Goal: Task Accomplishment & Management: Manage account settings

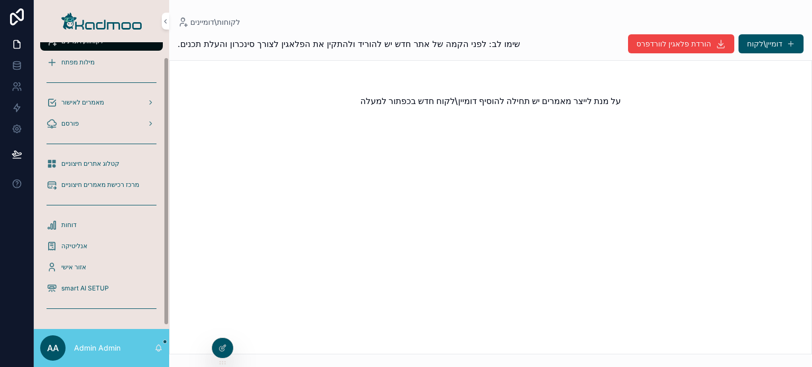
scroll to position [19, 0]
click at [0, 0] on icon at bounding box center [0, 0] width 0 height 0
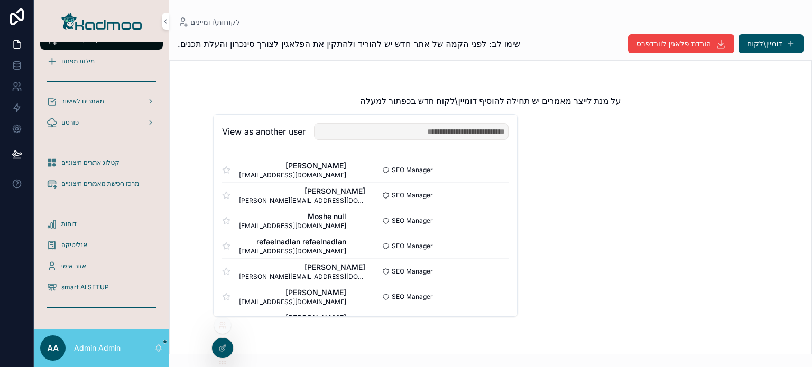
click at [224, 347] on icon at bounding box center [224, 347] width 4 height 4
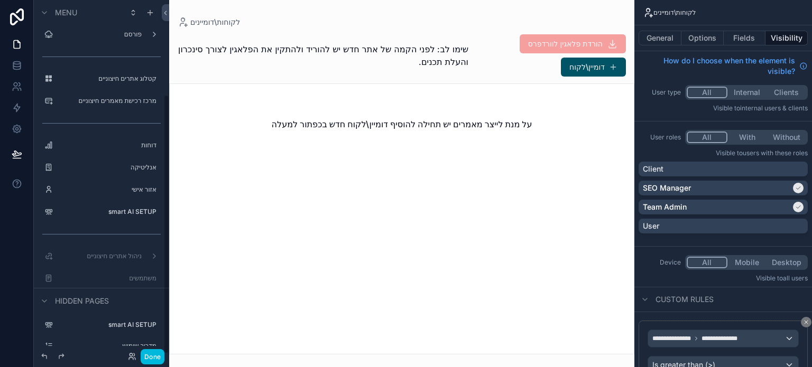
scroll to position [129, 0]
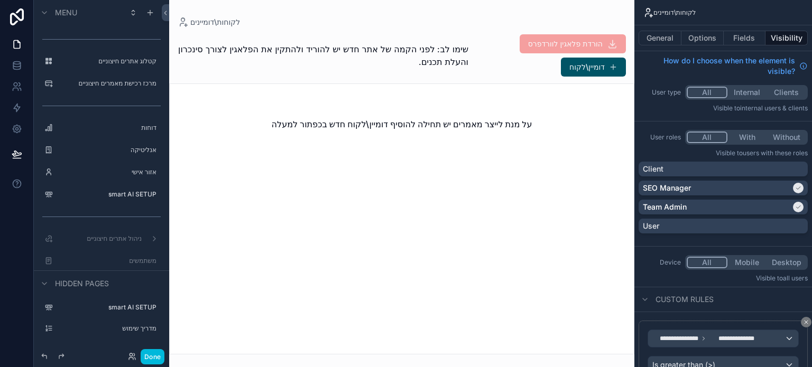
click at [119, 257] on div "משתמשים" at bounding box center [109, 261] width 104 height 8
drag, startPoint x: 131, startPoint y: 355, endPoint x: 135, endPoint y: 348, distance: 8.1
click at [130, 355] on icon at bounding box center [132, 357] width 8 height 8
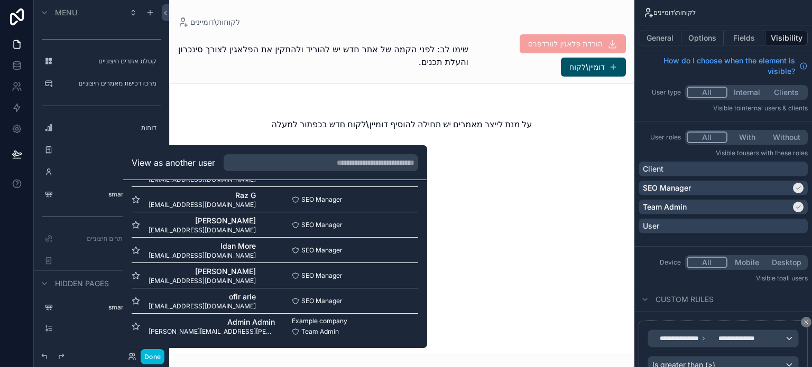
scroll to position [635, 0]
click at [0, 0] on button "Select" at bounding box center [0, 0] width 0 height 0
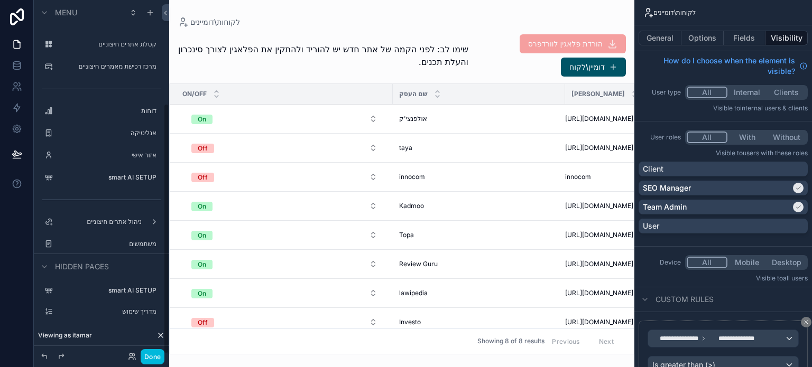
scroll to position [146, 0]
click at [122, 241] on label "משתמשים" at bounding box center [106, 244] width 99 height 8
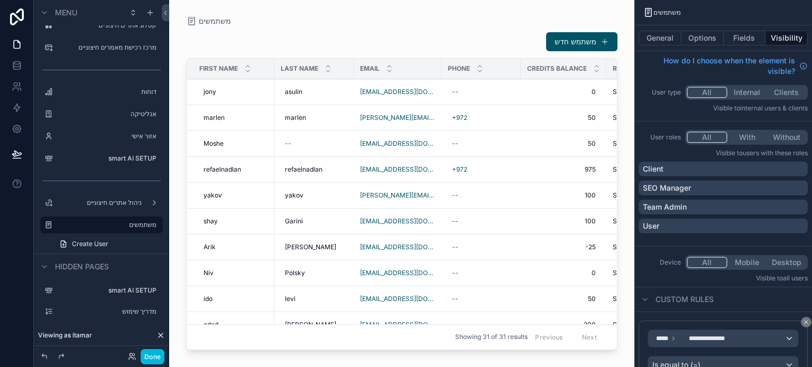
drag, startPoint x: 351, startPoint y: 340, endPoint x: 365, endPoint y: 339, distance: 13.8
click at [365, 339] on div "Showing 31 of 31 results Previous Next" at bounding box center [402, 337] width 430 height 25
click at [460, 37] on div "משתמש חדש" at bounding box center [401, 42] width 431 height 20
click at [577, 120] on span "50" at bounding box center [563, 118] width 64 height 8
type input "*"
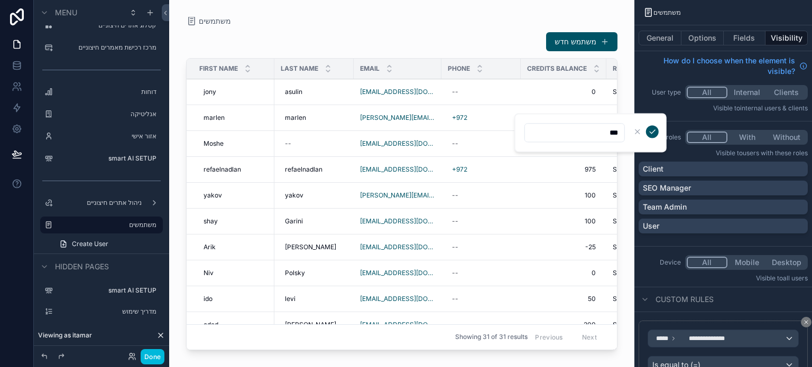
type input "***"
click at [654, 130] on icon "scrollable content" at bounding box center [652, 132] width 5 height 4
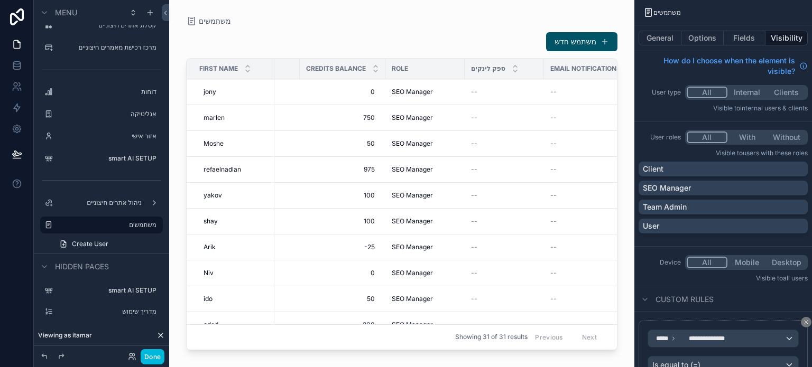
scroll to position [0, 224]
click at [133, 359] on icon at bounding box center [131, 359] width 4 height 2
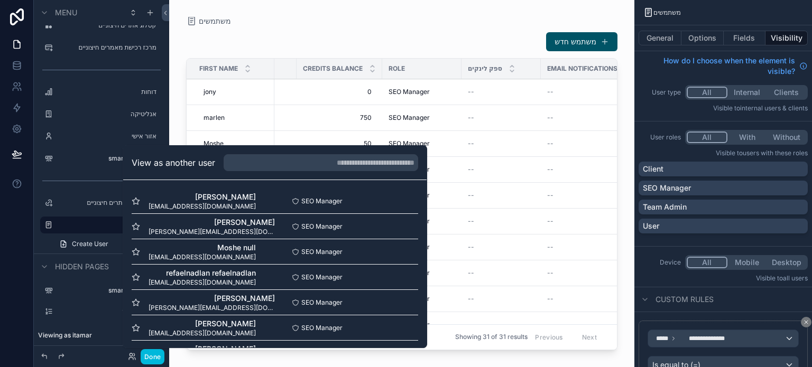
click at [0, 0] on button "Select" at bounding box center [0, 0] width 0 height 0
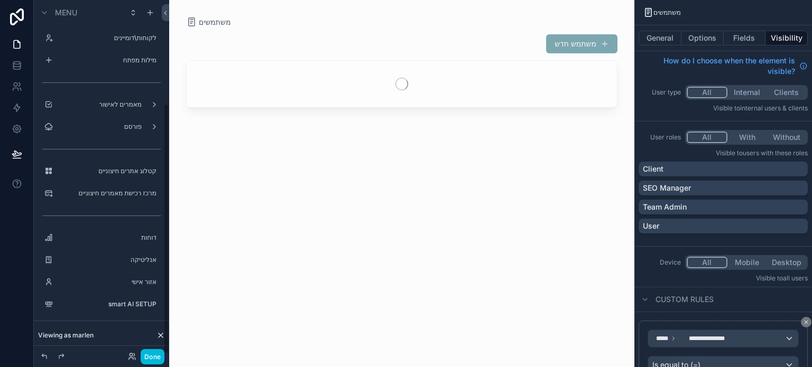
scroll to position [146, 0]
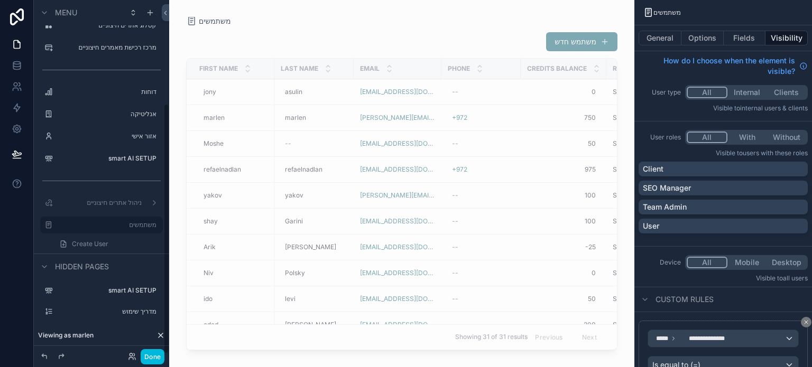
click at [152, 355] on button "Done" at bounding box center [153, 356] width 24 height 15
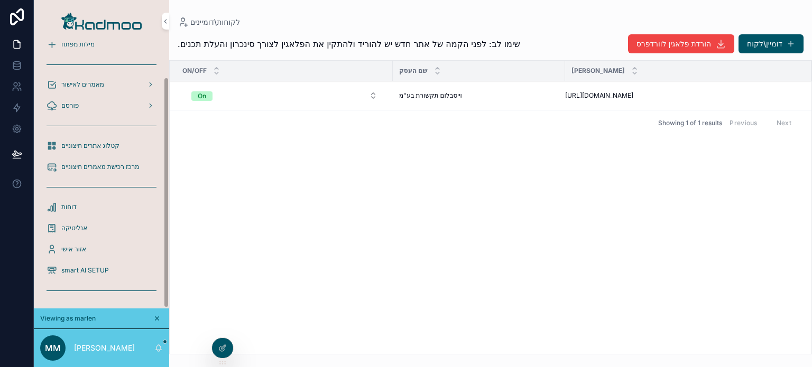
scroll to position [40, 0]
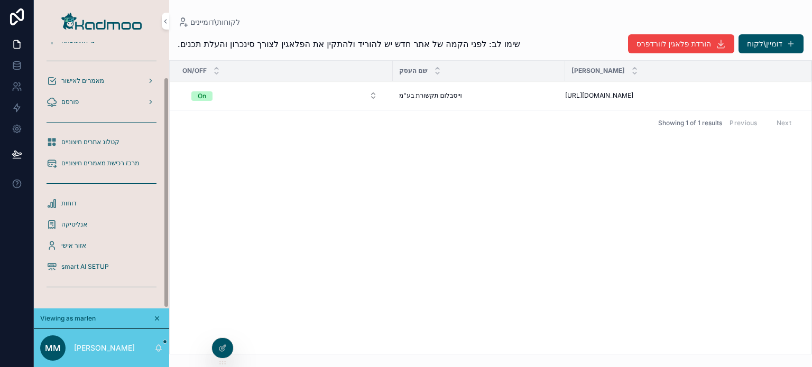
click at [104, 348] on p "[PERSON_NAME]" at bounding box center [104, 348] width 61 height 11
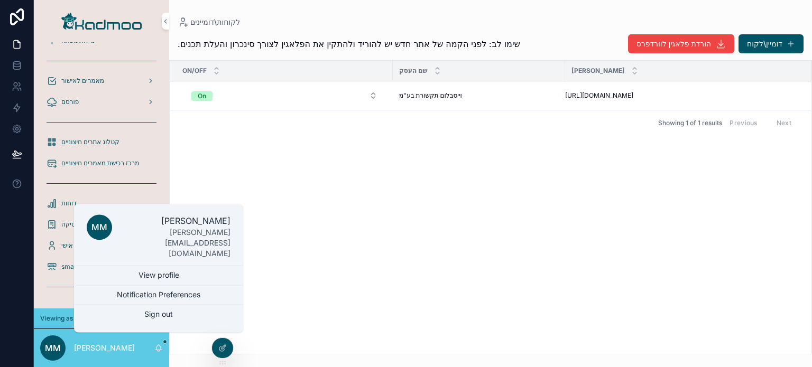
click at [136, 279] on link "View profile" at bounding box center [158, 275] width 169 height 19
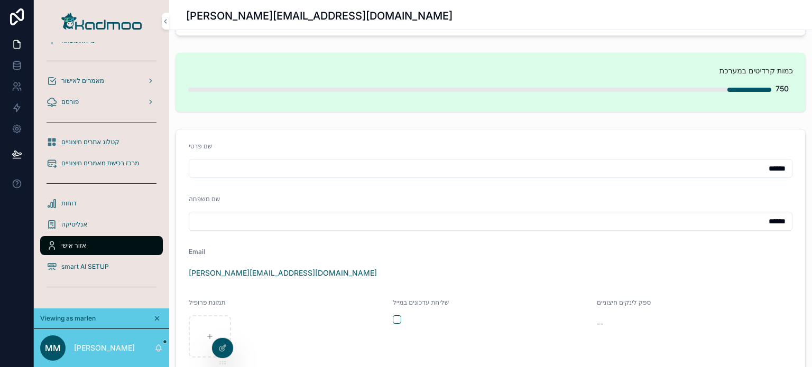
scroll to position [317, 0]
